Goal: Task Accomplishment & Management: Manage account settings

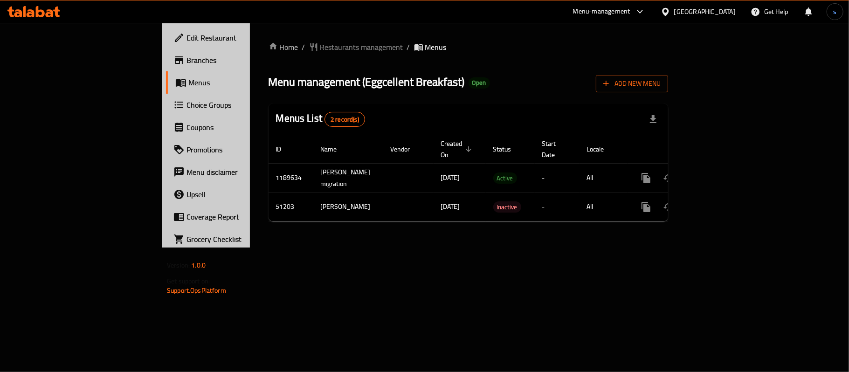
click at [425, 51] on span "Menus" at bounding box center [435, 47] width 21 height 11
click at [425, 46] on span "Menus" at bounding box center [435, 47] width 21 height 11
click at [187, 65] on span "Branches" at bounding box center [242, 60] width 110 height 11
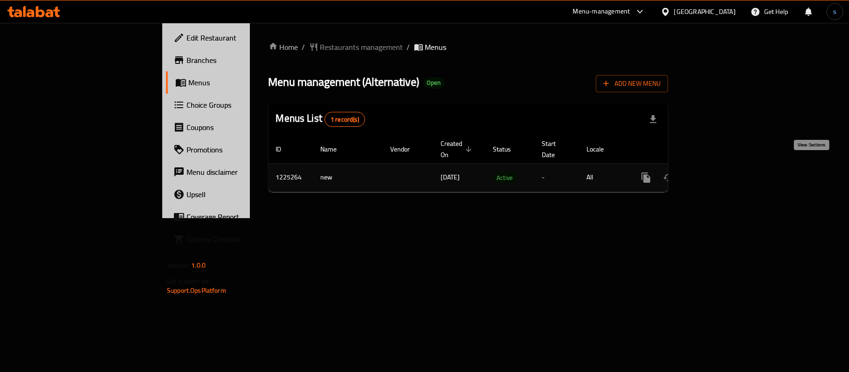
click at [719, 172] on icon "enhanced table" at bounding box center [713, 177] width 11 height 11
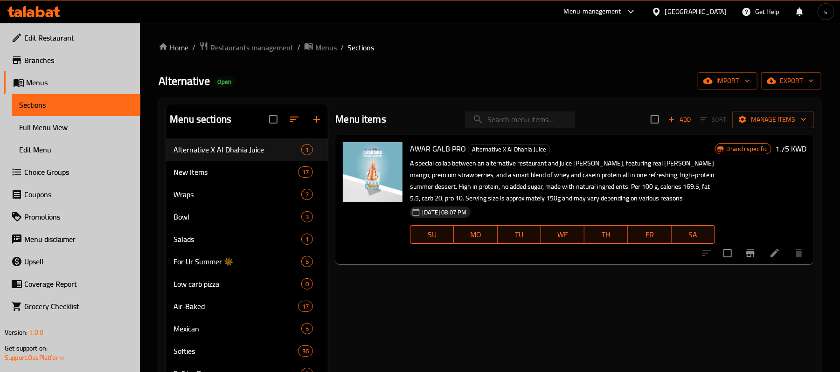
click at [254, 51] on span "Restaurants management" at bounding box center [251, 47] width 83 height 11
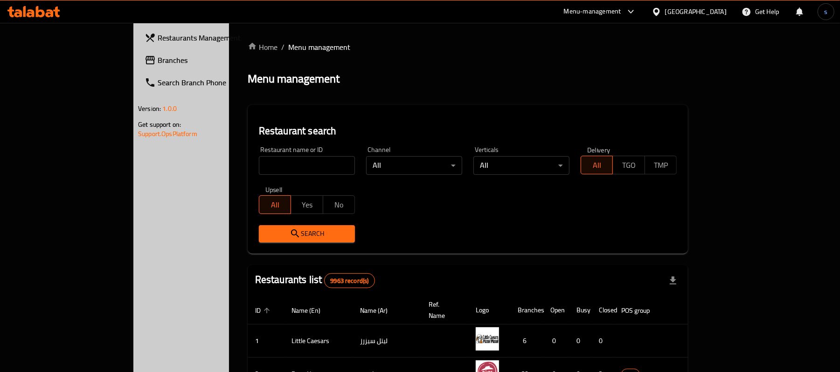
click at [259, 167] on input "search" at bounding box center [307, 165] width 96 height 19
paste input "675248"
type input "675248"
click button "Search" at bounding box center [307, 233] width 96 height 17
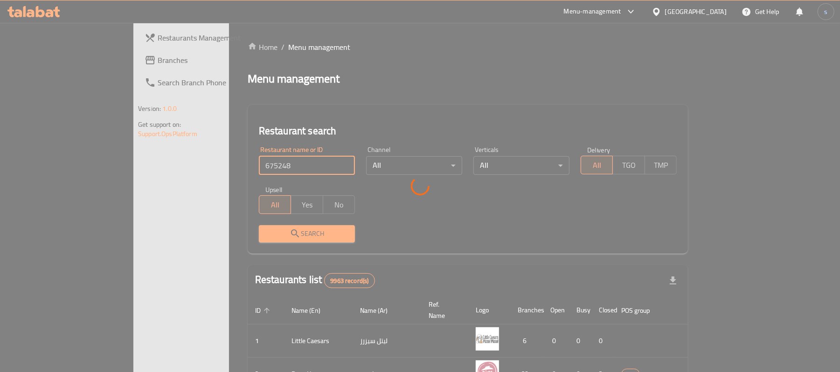
click button "Search" at bounding box center [307, 233] width 96 height 17
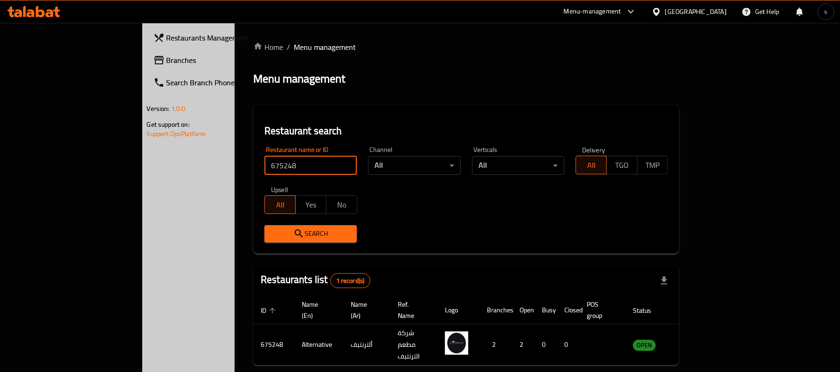
click at [661, 12] on icon at bounding box center [657, 12] width 10 height 10
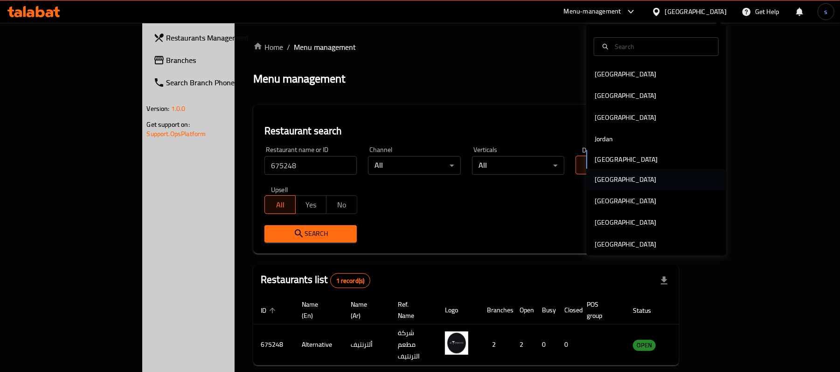
click at [605, 174] on div "[GEOGRAPHIC_DATA]" at bounding box center [625, 179] width 76 height 21
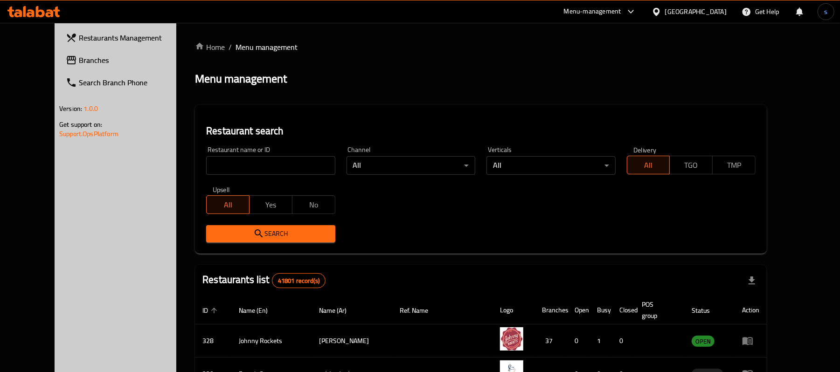
click at [671, 12] on div "[GEOGRAPHIC_DATA]" at bounding box center [696, 12] width 62 height 10
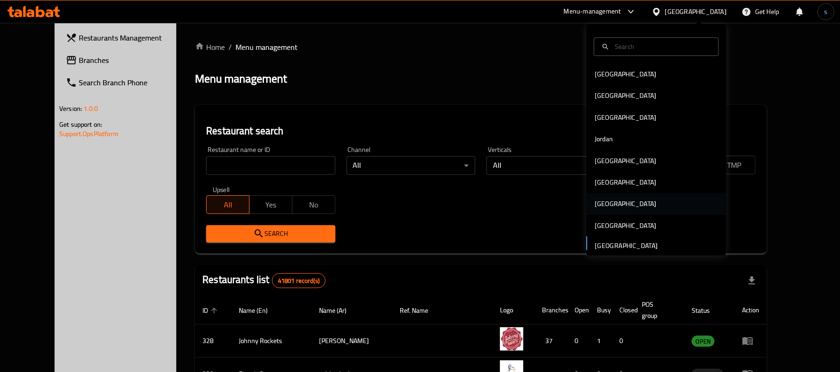
click at [604, 205] on div "[GEOGRAPHIC_DATA]" at bounding box center [625, 203] width 76 height 21
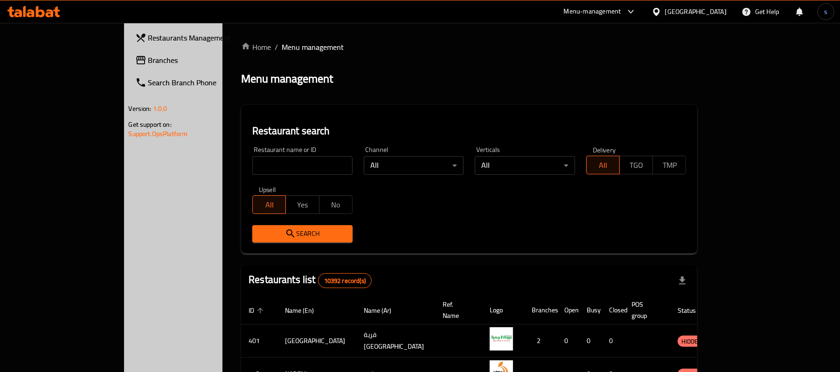
click at [665, 10] on div at bounding box center [659, 12] width 14 height 10
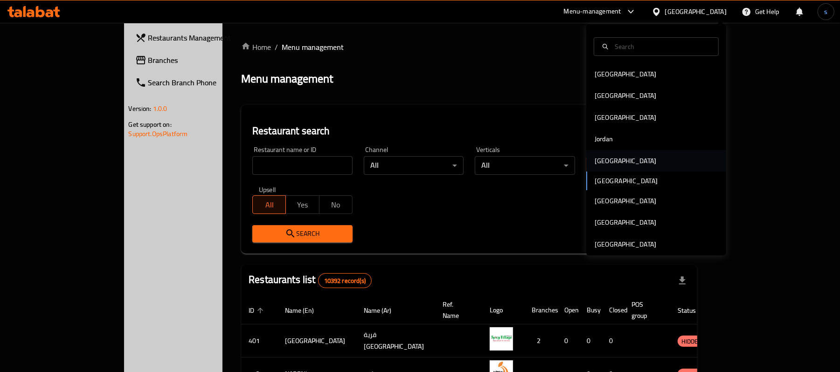
click at [610, 161] on div "[GEOGRAPHIC_DATA]" at bounding box center [625, 160] width 76 height 21
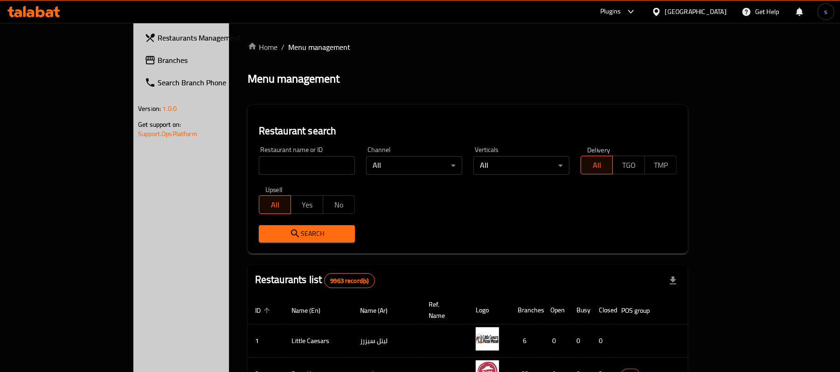
click at [533, 96] on div "Home / Menu management Menu management Restaurant search Restaurant name or ID …" at bounding box center [468, 334] width 440 height 585
click at [158, 58] on span "Branches" at bounding box center [212, 60] width 109 height 11
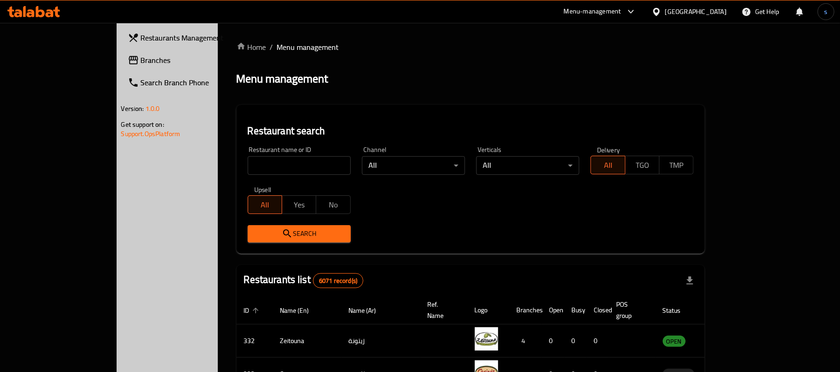
click at [724, 14] on div "[GEOGRAPHIC_DATA]" at bounding box center [696, 12] width 62 height 10
click at [520, 56] on div "Home / Menu management Menu management Restaurant search Restaurant name or ID …" at bounding box center [470, 340] width 469 height 597
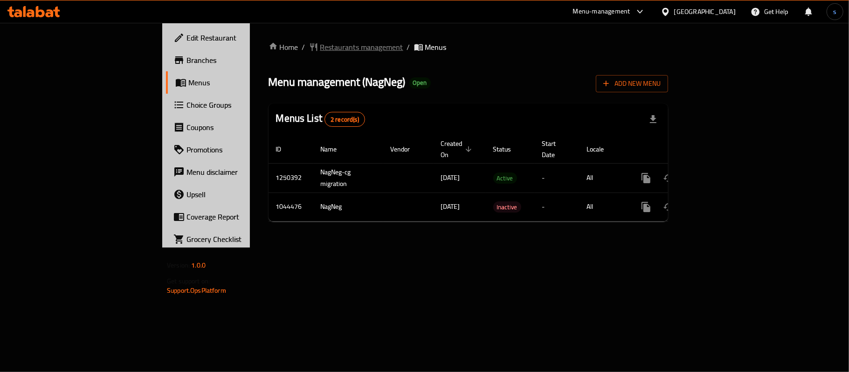
click at [320, 42] on span "Restaurants management" at bounding box center [361, 47] width 83 height 11
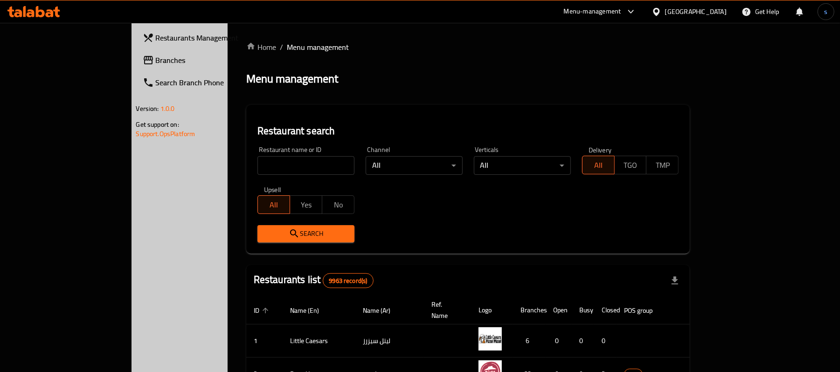
click at [257, 166] on input "search" at bounding box center [305, 165] width 97 height 19
paste input "662285"
type input "662285"
click button "Search" at bounding box center [305, 233] width 97 height 17
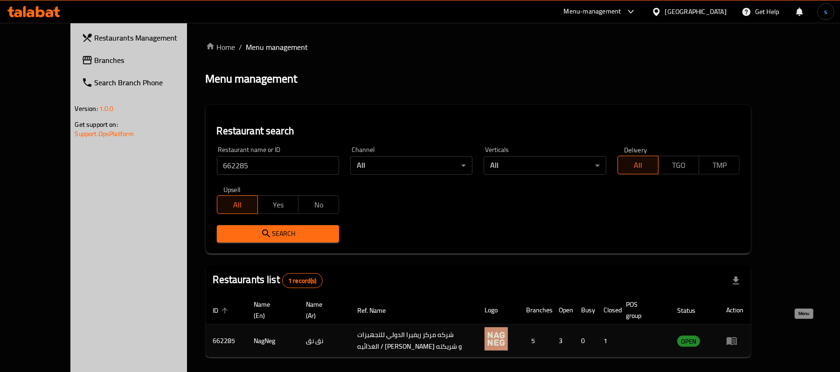
click at [737, 335] on icon "enhanced table" at bounding box center [731, 340] width 11 height 11
